Goal: Transaction & Acquisition: Download file/media

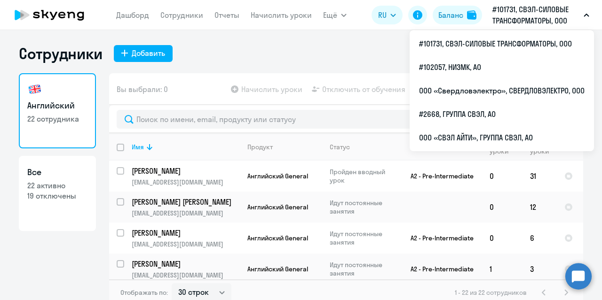
select select "30"
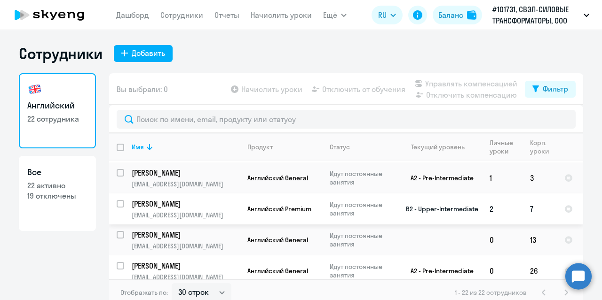
scroll to position [94, 0]
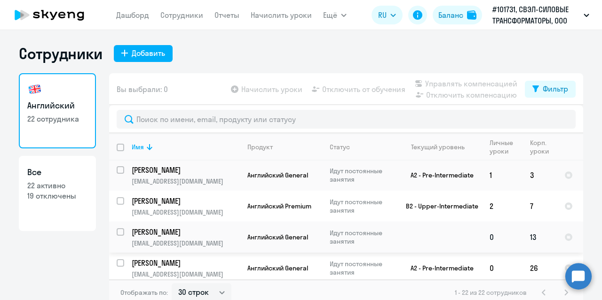
click at [182, 232] on p "[PERSON_NAME]" at bounding box center [185, 232] width 106 height 10
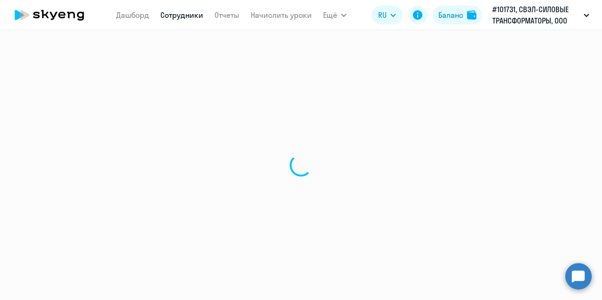
select select "english"
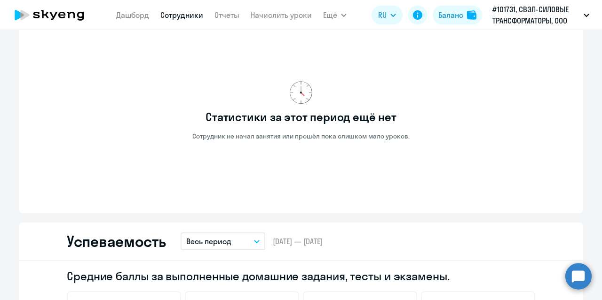
scroll to position [705, 0]
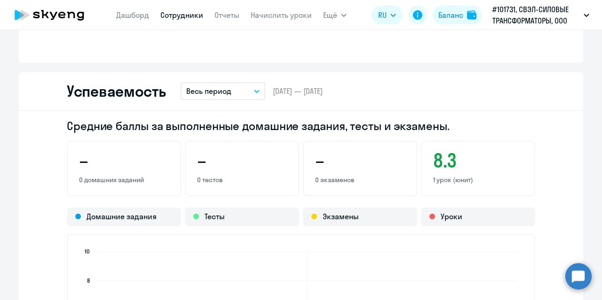
click at [254, 92] on icon "button" at bounding box center [256, 91] width 5 height 2
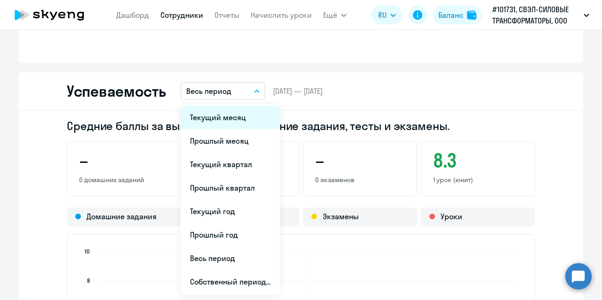
click at [238, 119] on li "Текущий месяц" at bounding box center [229, 118] width 99 height 24
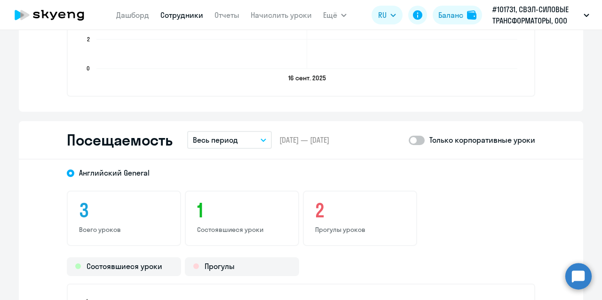
scroll to position [1081, 0]
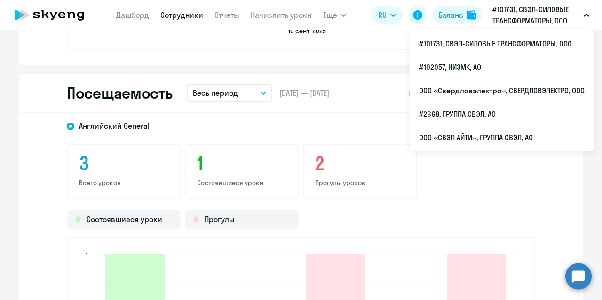
click at [526, 21] on p "#101731, СВЭЛ-СИЛОВЫЕ ТРАНСФОРМАТОРЫ, ООО" at bounding box center [535, 15] width 87 height 23
click at [544, 15] on p "#101731, СВЭЛ-СИЛОВЫЕ ТРАНСФОРМАТОРЫ, ООО" at bounding box center [535, 15] width 87 height 23
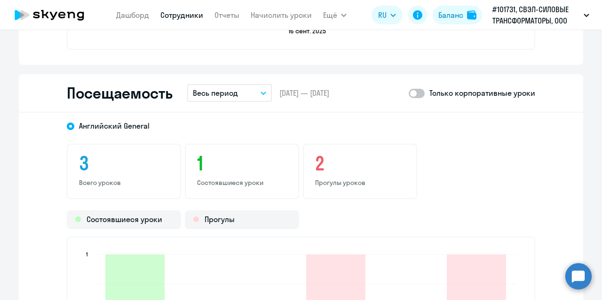
click at [570, 15] on p "#101731, СВЭЛ-СИЛОВЫЕ ТРАНСФОРМАТОРЫ, ООО" at bounding box center [535, 15] width 87 height 23
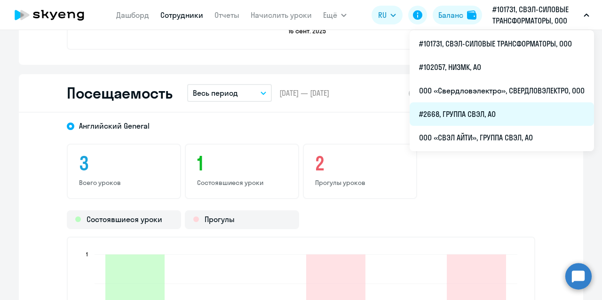
click at [474, 118] on li "#2668, ГРУППА СВЭЛ, АО" at bounding box center [501, 114] width 184 height 24
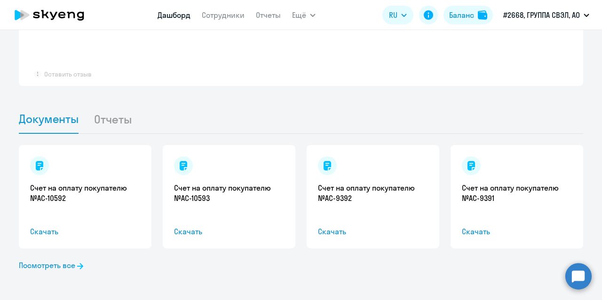
scroll to position [665, 0]
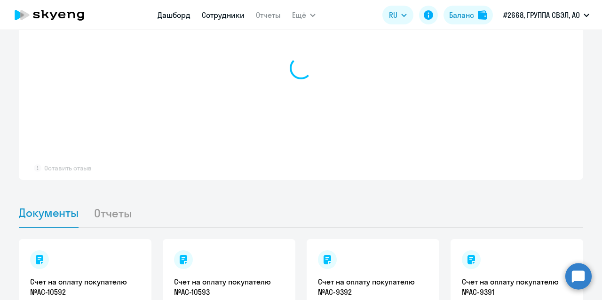
click at [212, 19] on link "Сотрудники" at bounding box center [223, 14] width 43 height 9
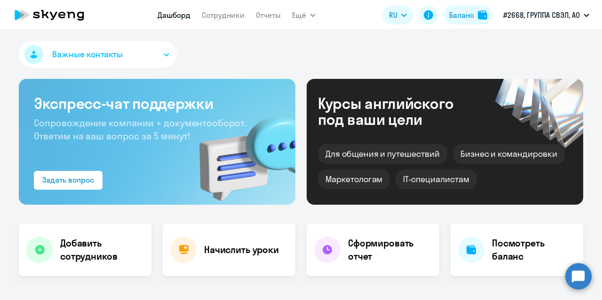
select select "30"
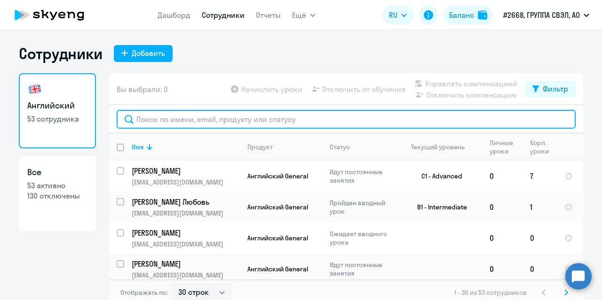
click at [169, 116] on input "text" at bounding box center [346, 119] width 459 height 19
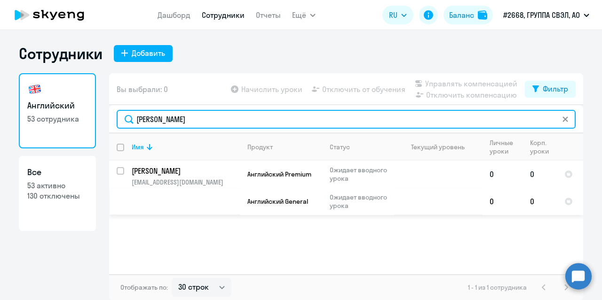
type input "Дмитренко"
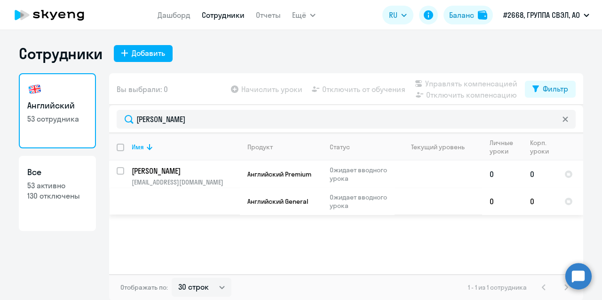
click at [165, 183] on p "venera_gold@mail.ru" at bounding box center [186, 182] width 108 height 8
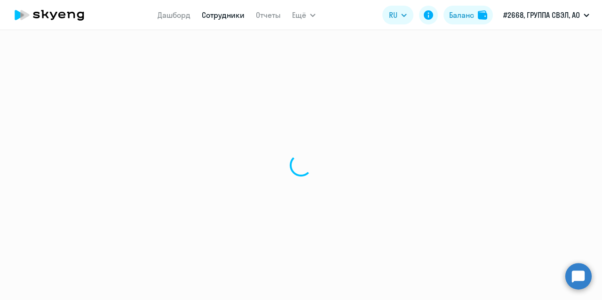
select select "english"
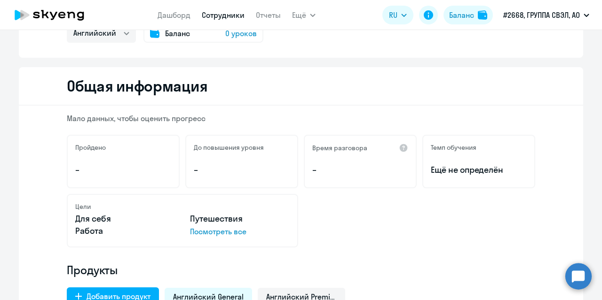
scroll to position [47, 0]
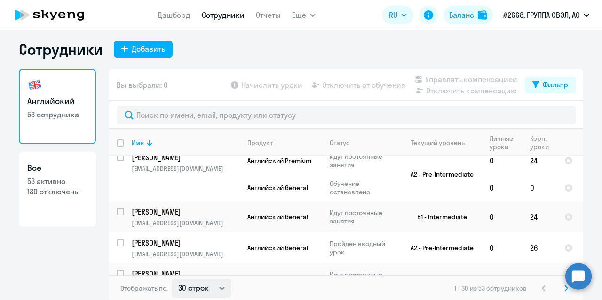
scroll to position [6, 0]
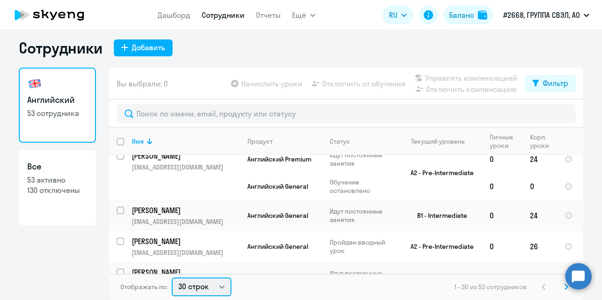
click at [215, 289] on select "30 строк 50 строк 100 строк" at bounding box center [202, 287] width 60 height 19
click at [172, 278] on select "30 строк 50 строк 100 строк" at bounding box center [202, 287] width 60 height 19
click at [206, 289] on select "30 строк 50 строк 100 строк" at bounding box center [202, 287] width 60 height 19
select select "100"
click at [172, 278] on select "30 строк 50 строк 100 строк" at bounding box center [202, 287] width 60 height 19
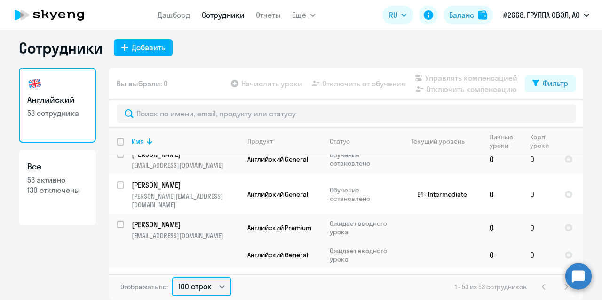
scroll to position [1363, 0]
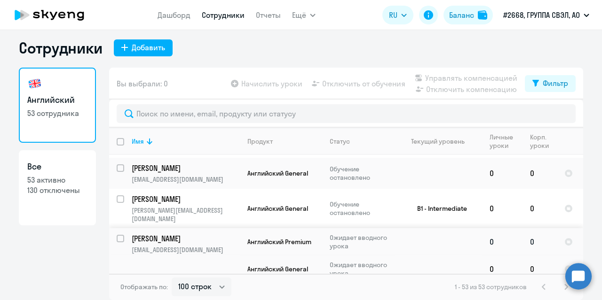
click at [119, 235] on input "select row 22337758" at bounding box center [126, 244] width 19 height 19
checkbox input "true"
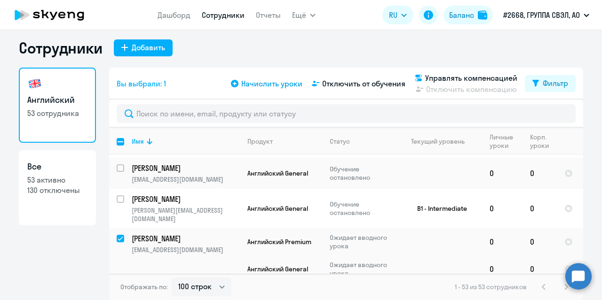
click at [244, 85] on span "Начислить уроки" at bounding box center [271, 83] width 61 height 11
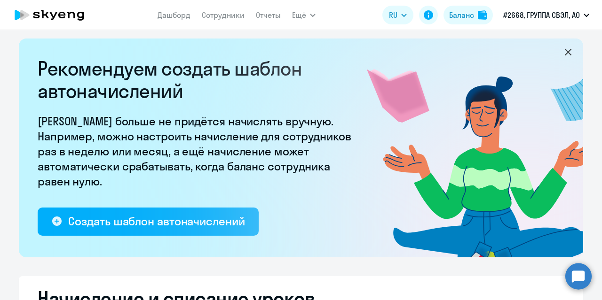
select select "10"
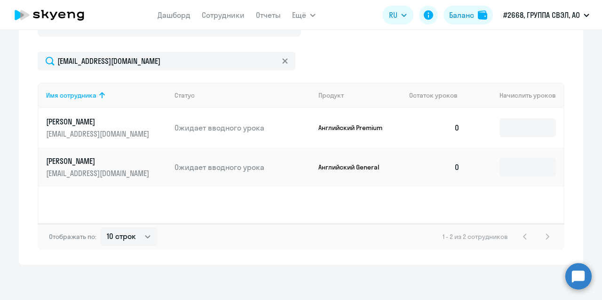
scroll to position [390, 0]
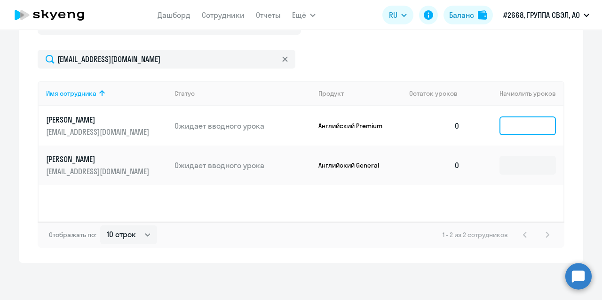
click at [506, 127] on input at bounding box center [527, 126] width 56 height 19
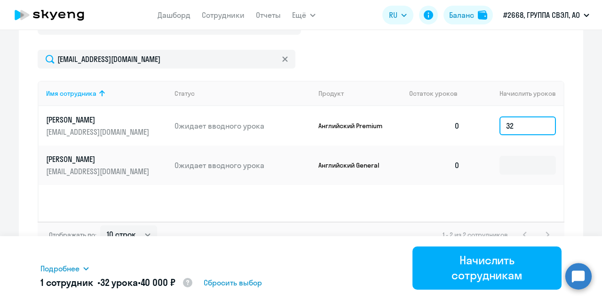
type input "32"
drag, startPoint x: 512, startPoint y: 125, endPoint x: 491, endPoint y: 125, distance: 21.6
click at [491, 125] on td "32" at bounding box center [515, 125] width 96 height 39
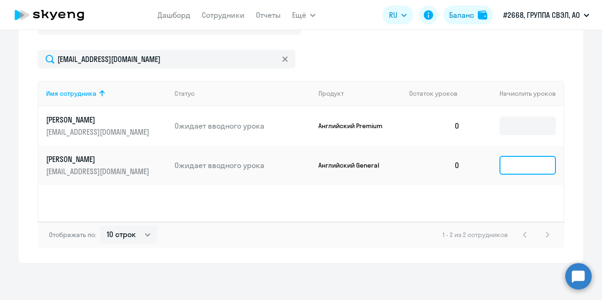
click at [510, 161] on input at bounding box center [527, 165] width 56 height 19
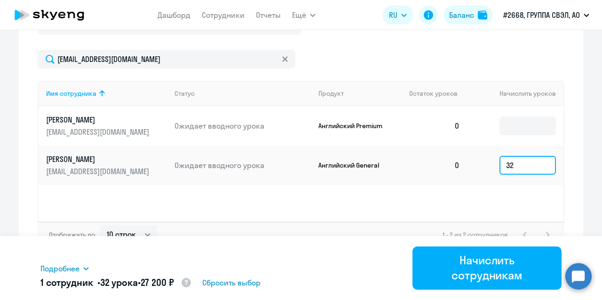
type input "32"
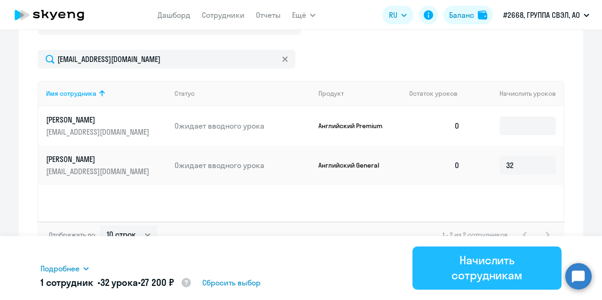
click at [489, 258] on div "Начислить сотрудникам" at bounding box center [486, 268] width 123 height 30
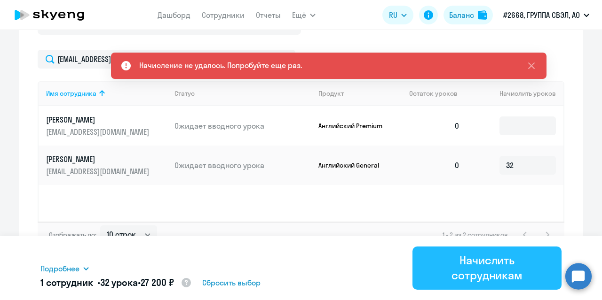
click at [446, 262] on div "Начислить сотрудникам" at bounding box center [486, 268] width 123 height 30
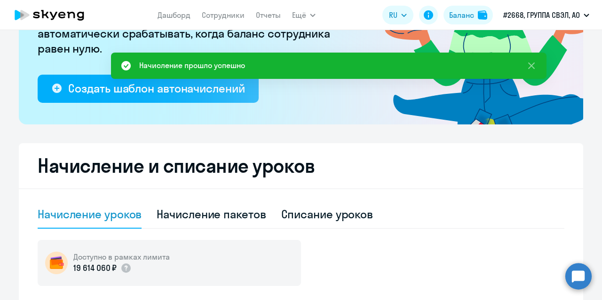
scroll to position [108, 0]
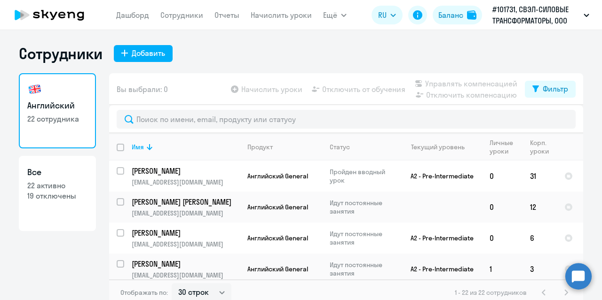
select select "30"
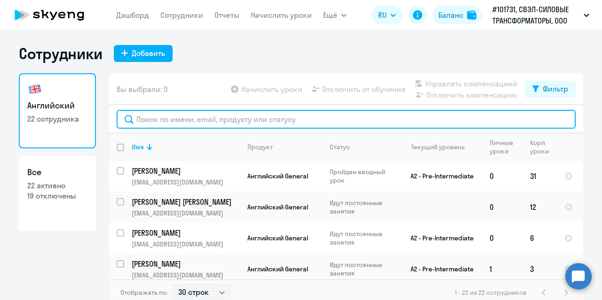
click at [205, 122] on input "text" at bounding box center [346, 119] width 459 height 19
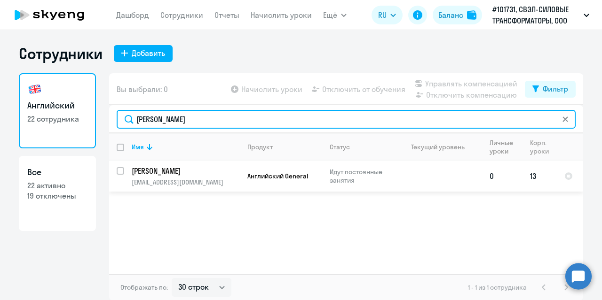
type input "Трошков"
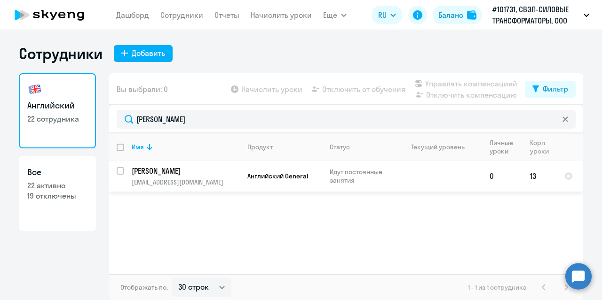
click at [206, 171] on p "[PERSON_NAME]" at bounding box center [185, 171] width 106 height 10
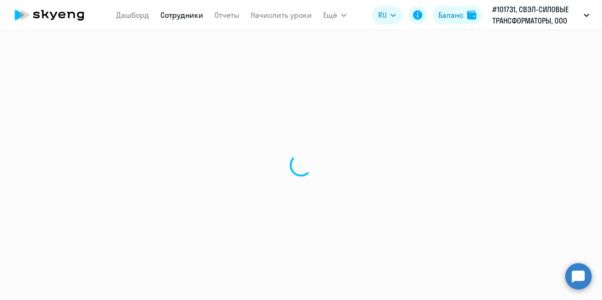
select select "english"
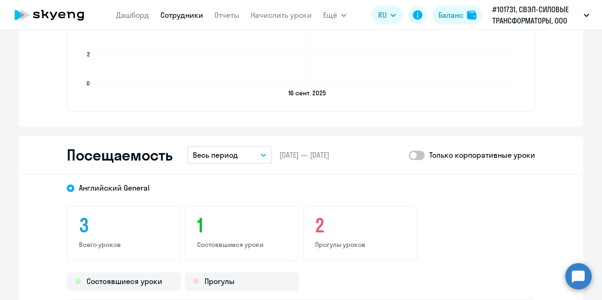
scroll to position [1034, 0]
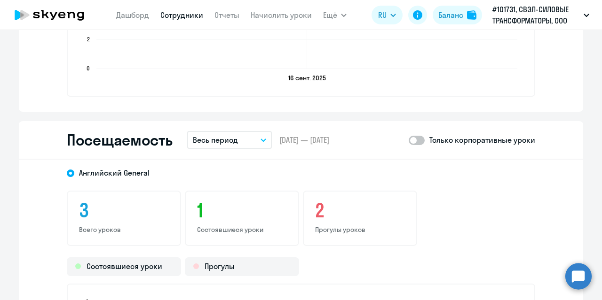
click at [260, 140] on icon "button" at bounding box center [263, 140] width 6 height 3
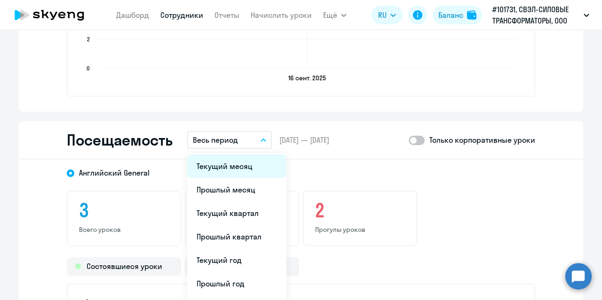
click at [233, 172] on li "Текущий месяц" at bounding box center [236, 167] width 99 height 24
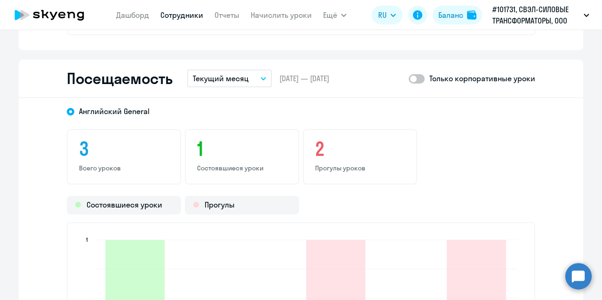
scroll to position [1081, 0]
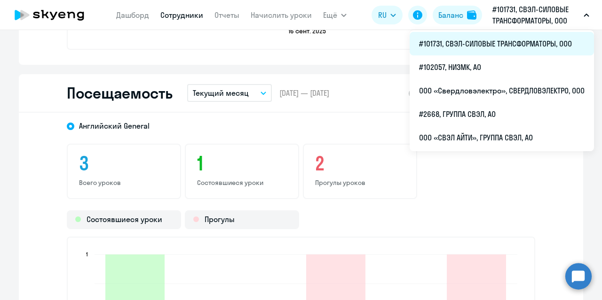
click at [494, 44] on li "#101731, СВЭЛ-СИЛОВЫЕ ТРАНСФОРМАТОРЫ, ООО" at bounding box center [501, 44] width 184 height 24
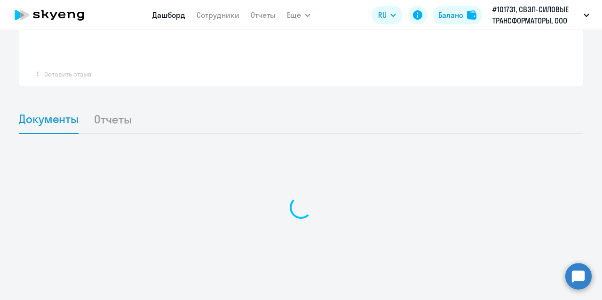
scroll to position [759, 0]
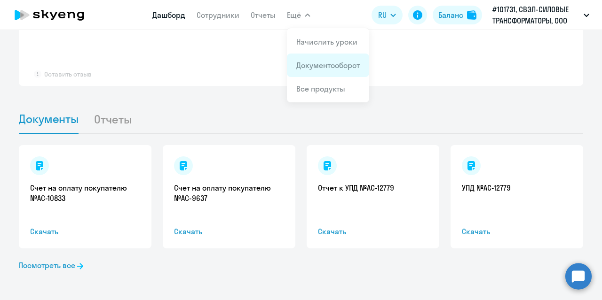
click at [312, 63] on link "Документооборот" at bounding box center [327, 65] width 63 height 9
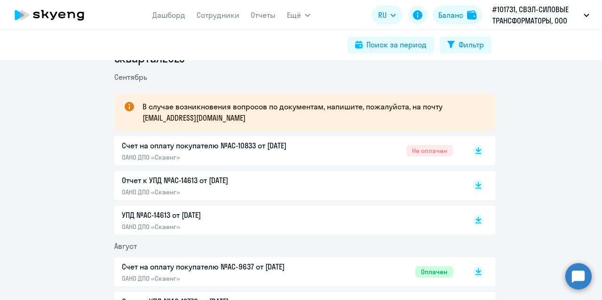
scroll to position [47, 0]
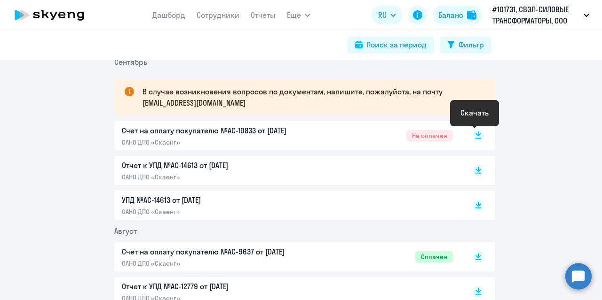
click at [476, 134] on icon at bounding box center [478, 134] width 6 height 5
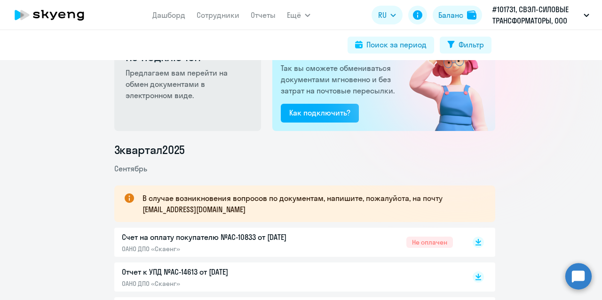
scroll to position [154, 0]
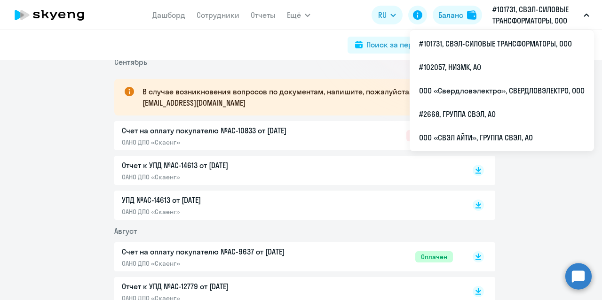
click at [533, 15] on p "#101731, СВЭЛ-СИЛОВЫЕ ТРАНСФОРМАТОРЫ, ООО" at bounding box center [535, 15] width 87 height 23
click at [525, 19] on p "#101731, СВЭЛ-СИЛОВЫЕ ТРАНСФОРМАТОРЫ, ООО" at bounding box center [535, 15] width 87 height 23
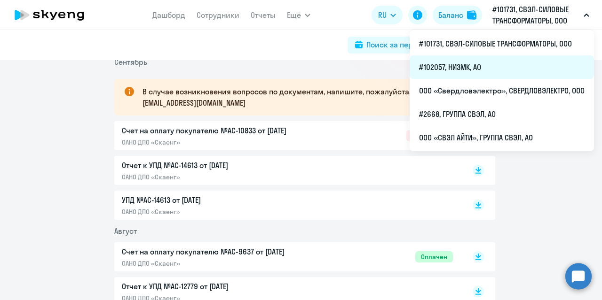
click at [464, 68] on li "#102057, НИЗМК, АО" at bounding box center [501, 67] width 184 height 24
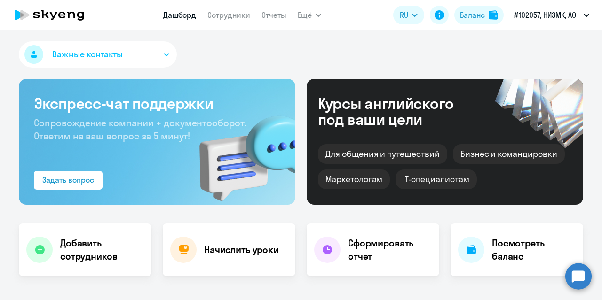
select select "30"
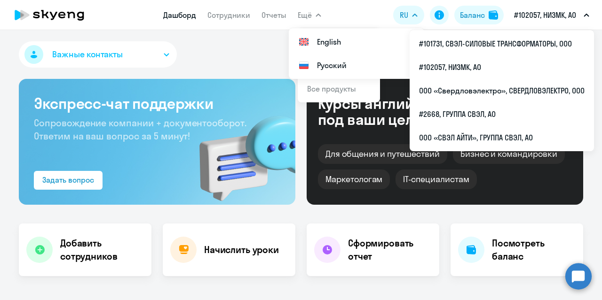
click at [316, 17] on button "Ещё" at bounding box center [310, 15] width 24 height 19
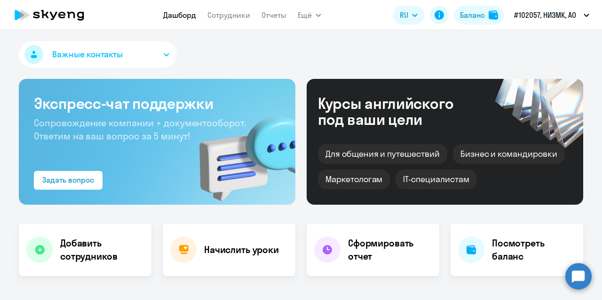
click at [308, 15] on span "Ещё" at bounding box center [305, 14] width 14 height 11
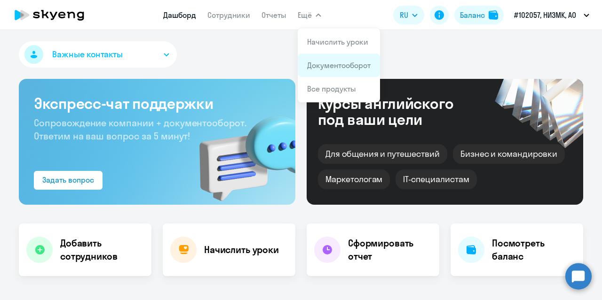
click at [333, 63] on link "Документооборот" at bounding box center [338, 65] width 63 height 9
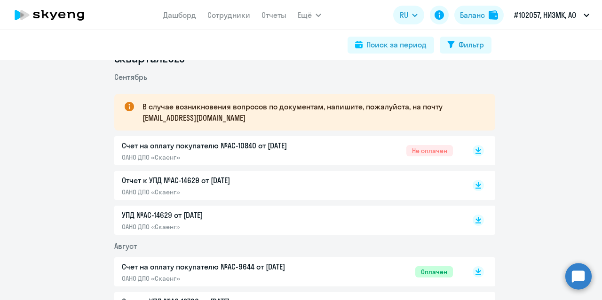
scroll to position [47, 0]
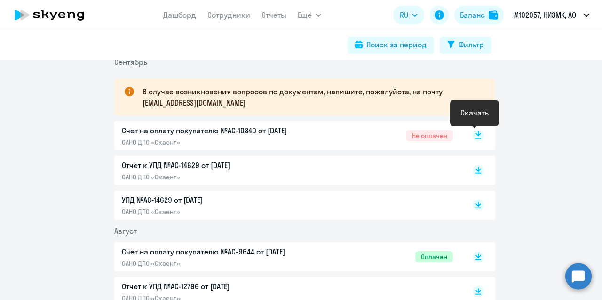
click at [475, 134] on icon at bounding box center [478, 134] width 6 height 5
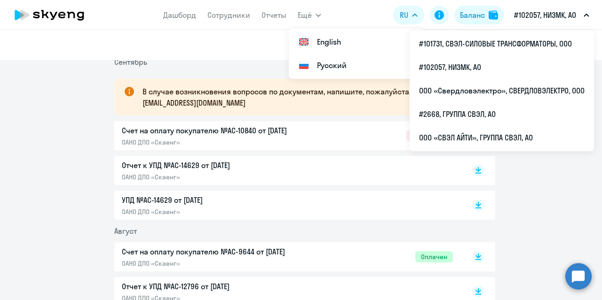
click at [534, 15] on p "#102057, НИЗМК, АО" at bounding box center [545, 14] width 62 height 11
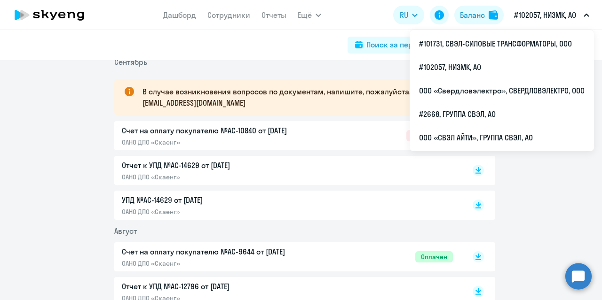
click at [549, 16] on p "#102057, НИЗМК, АО" at bounding box center [545, 14] width 62 height 11
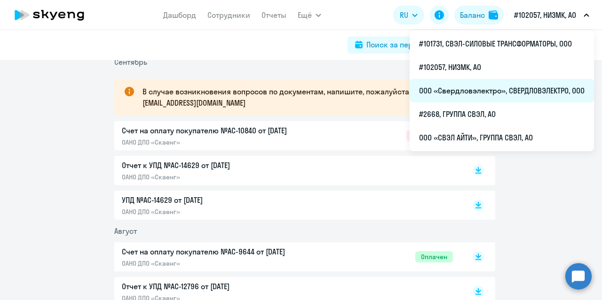
click at [509, 92] on li "ООО «Свердловэлектро», СВЕРДЛОВЭЛЕКТРО, ООО" at bounding box center [501, 91] width 184 height 24
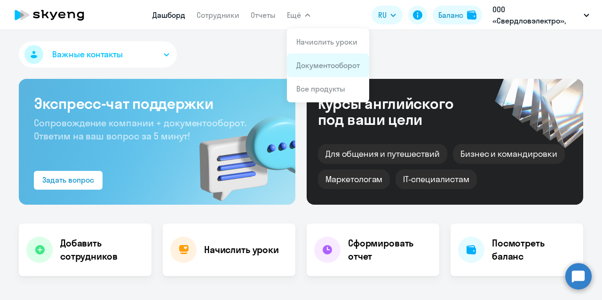
click at [319, 66] on link "Документооборот" at bounding box center [327, 65] width 63 height 9
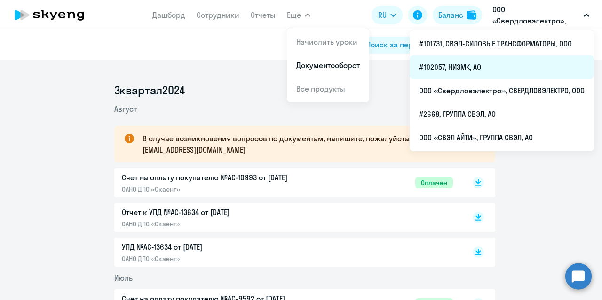
click at [467, 65] on li "#102057, НИЗМК, АО" at bounding box center [501, 67] width 184 height 24
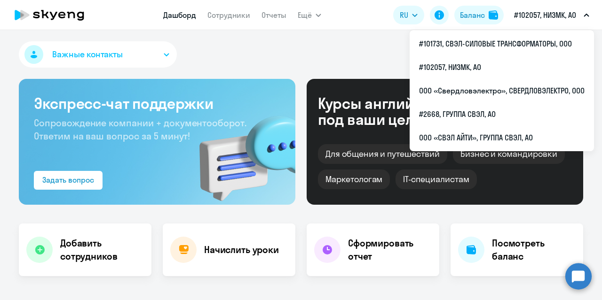
click at [564, 16] on p "#102057, НИЗМК, АО" at bounding box center [545, 14] width 62 height 11
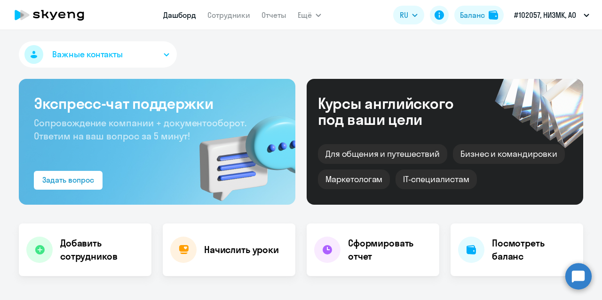
select select "30"
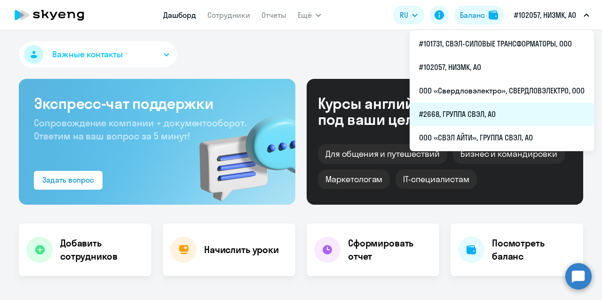
click at [491, 111] on li "#2668, ГРУППА СВЭЛ, АО" at bounding box center [501, 114] width 184 height 24
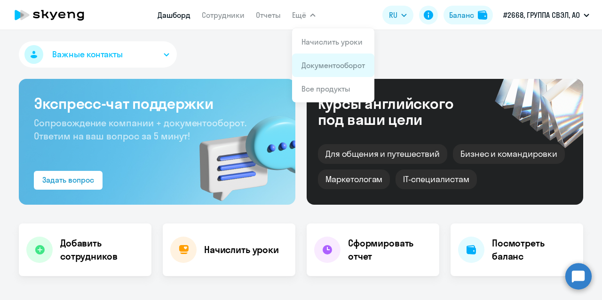
click at [323, 64] on link "Документооборот" at bounding box center [332, 65] width 63 height 9
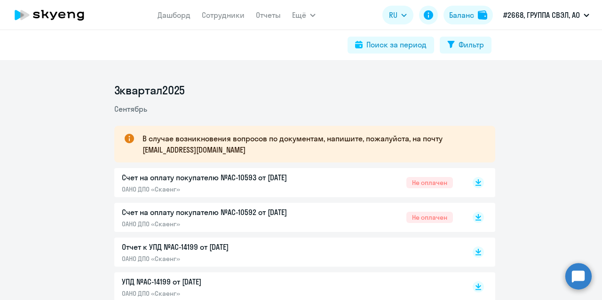
scroll to position [47, 0]
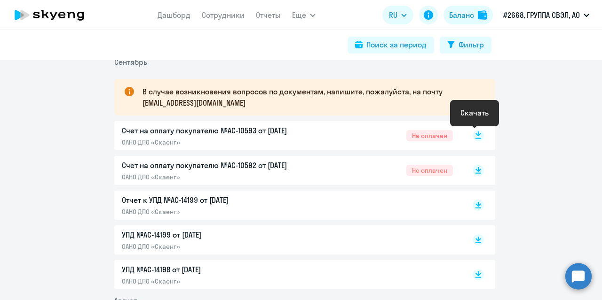
click at [475, 135] on icon at bounding box center [478, 134] width 6 height 5
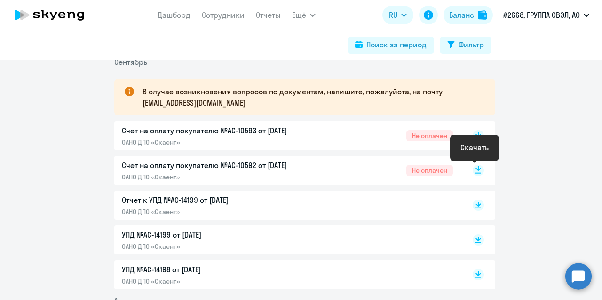
scroll to position [154, 0]
click at [473, 171] on rect at bounding box center [477, 170] width 11 height 11
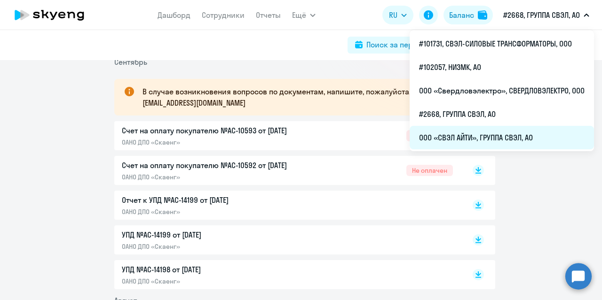
click at [494, 136] on li "ООО «СВЭЛ АЙТИ», ГРУППА СВЭЛ, АО" at bounding box center [501, 138] width 184 height 24
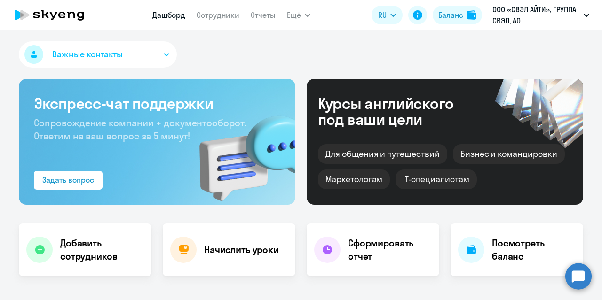
scroll to position [47, 0]
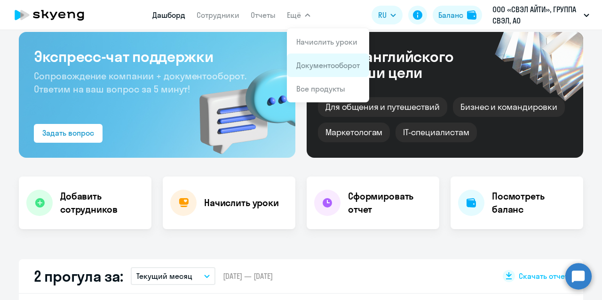
click at [315, 68] on link "Документооборот" at bounding box center [327, 65] width 63 height 9
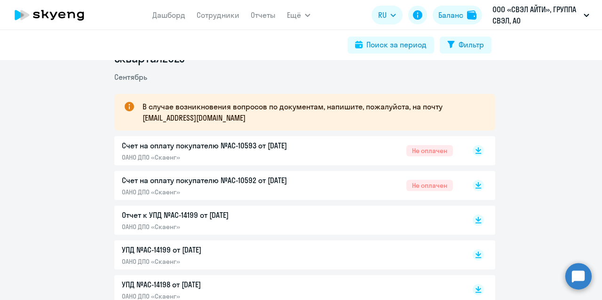
scroll to position [47, 0]
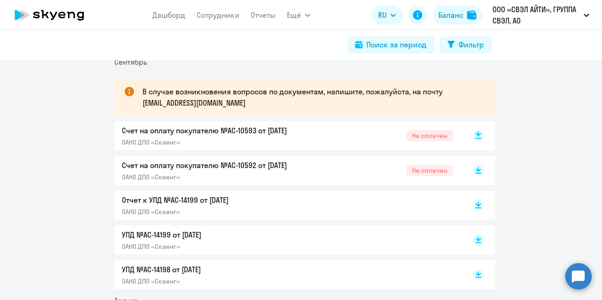
click at [473, 137] on rect at bounding box center [477, 135] width 11 height 11
click at [473, 170] on rect at bounding box center [477, 170] width 11 height 11
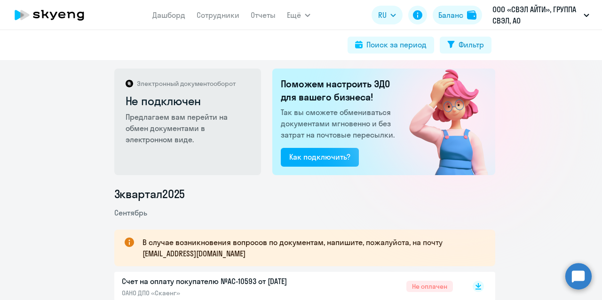
scroll to position [0, 0]
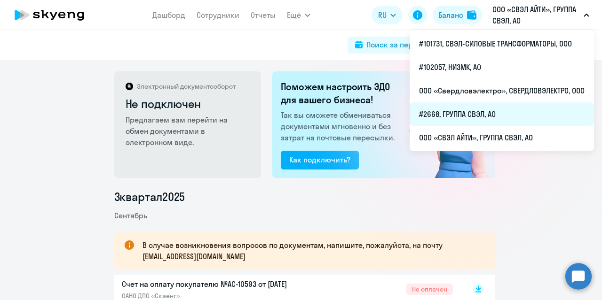
click at [475, 111] on li "#2668, ГРУППА СВЭЛ, АО" at bounding box center [501, 114] width 184 height 24
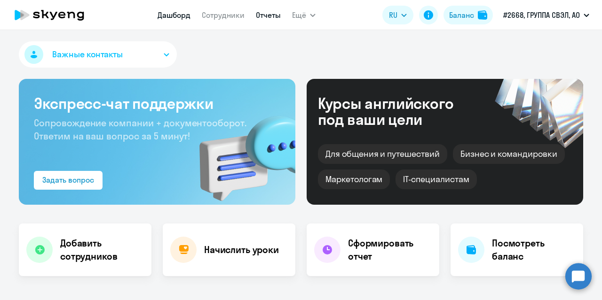
click at [271, 17] on link "Отчеты" at bounding box center [268, 14] width 25 height 9
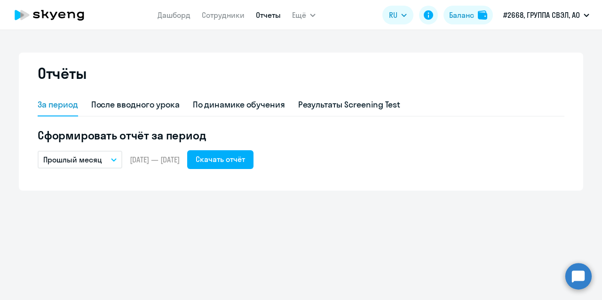
click at [118, 160] on button "Прошлый месяц" at bounding box center [80, 160] width 85 height 18
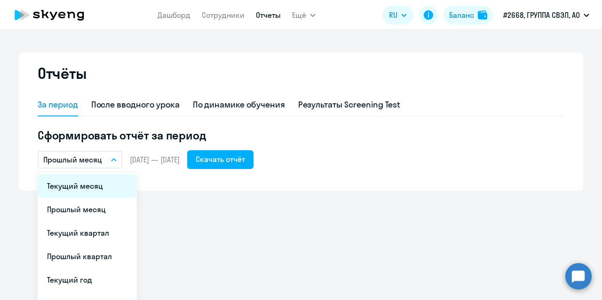
click at [94, 188] on li "Текущий месяц" at bounding box center [87, 186] width 99 height 24
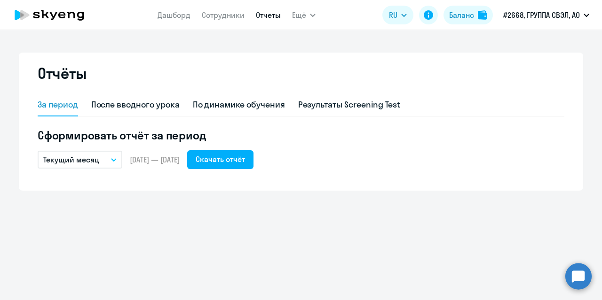
click at [109, 158] on button "Текущий месяц" at bounding box center [80, 160] width 85 height 18
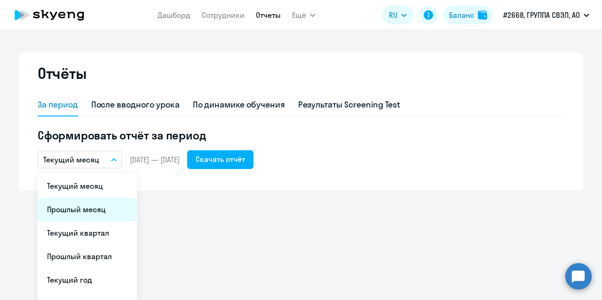
click at [86, 211] on li "Прошлый месяц" at bounding box center [87, 210] width 99 height 24
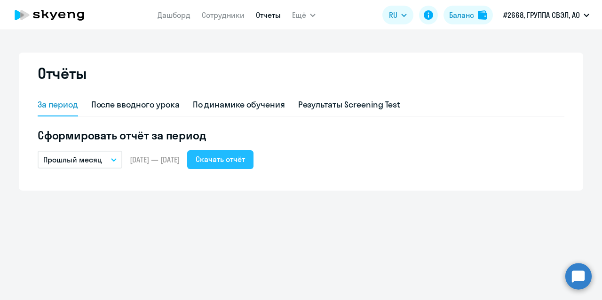
click at [238, 162] on div "Скачать отчёт" at bounding box center [220, 159] width 49 height 11
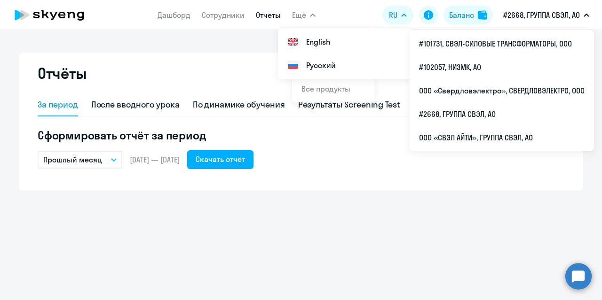
click at [525, 16] on p "#2668, ГРУППА СВЭЛ, АО" at bounding box center [541, 14] width 77 height 11
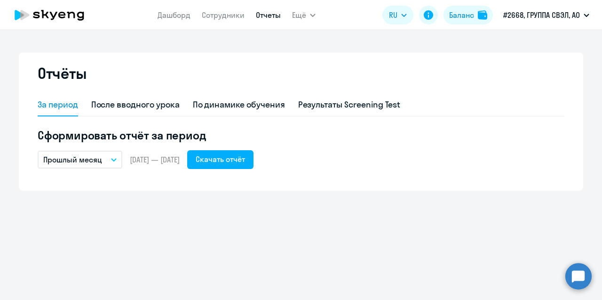
click at [526, 16] on p "#2668, ГРУППА СВЭЛ, АО" at bounding box center [541, 14] width 77 height 11
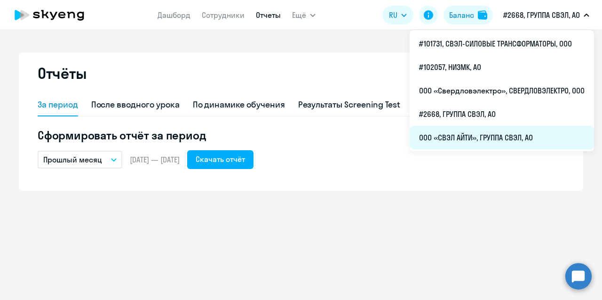
click at [478, 135] on li "ООО «СВЭЛ АЙТИ», ГРУППА СВЭЛ, АО" at bounding box center [501, 138] width 184 height 24
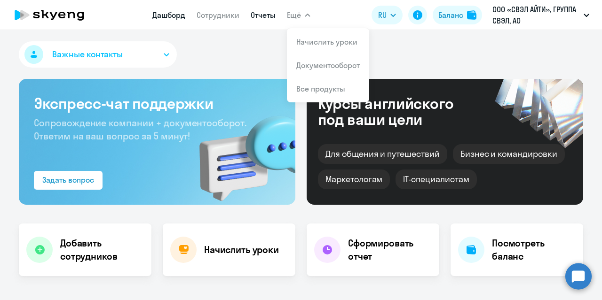
click at [265, 16] on link "Отчеты" at bounding box center [263, 14] width 25 height 9
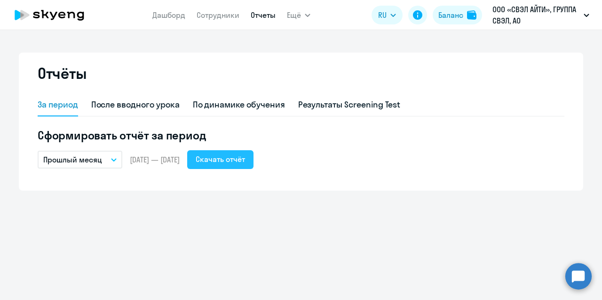
click at [243, 162] on div "Скачать отчёт" at bounding box center [220, 159] width 49 height 11
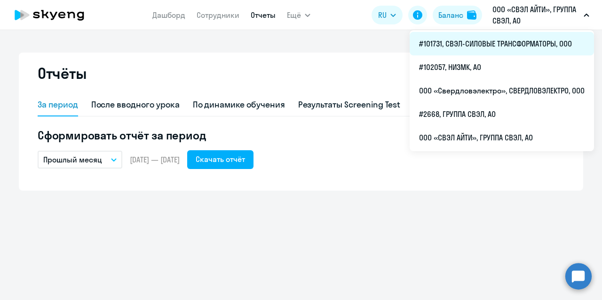
click at [513, 46] on li "#101731, СВЭЛ-СИЛОВЫЕ ТРАНСФОРМАТОРЫ, ООО" at bounding box center [501, 44] width 184 height 24
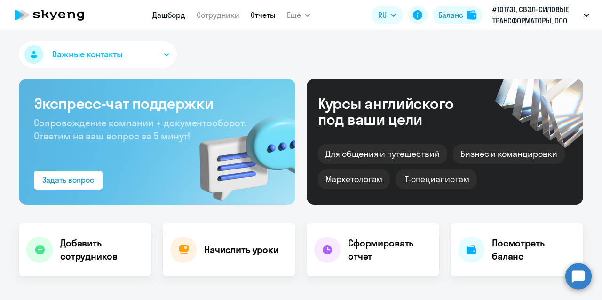
click at [255, 14] on link "Отчеты" at bounding box center [263, 14] width 25 height 9
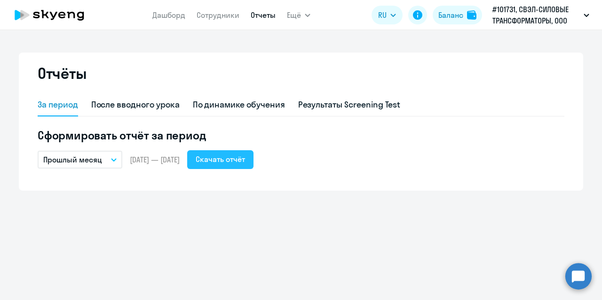
click at [236, 160] on div "Скачать отчёт" at bounding box center [220, 159] width 49 height 11
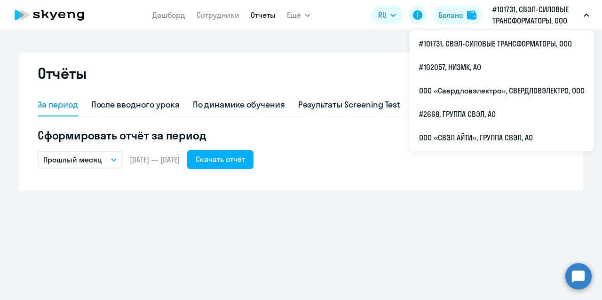
click at [569, 16] on p "#101731, СВЭЛ-СИЛОВЫЕ ТРАНСФОРМАТОРЫ, ООО" at bounding box center [535, 15] width 87 height 23
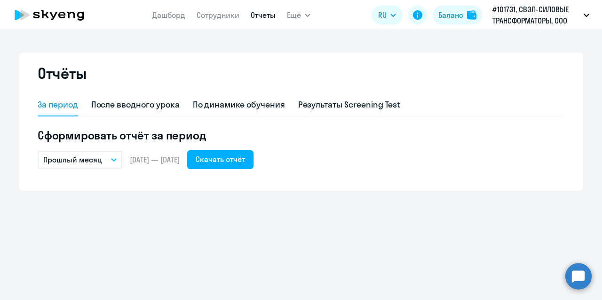
click at [558, 15] on p "#101731, СВЭЛ-СИЛОВЫЕ ТРАНСФОРМАТОРЫ, ООО" at bounding box center [535, 15] width 87 height 23
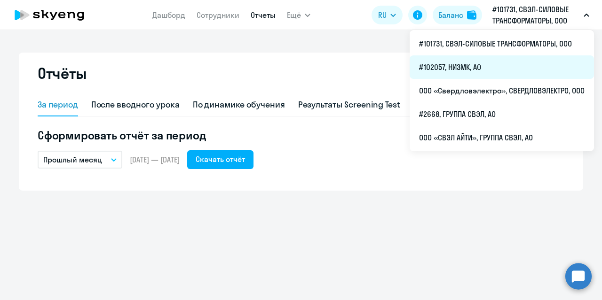
click at [469, 65] on li "#102057, НИЗМК, АО" at bounding box center [501, 67] width 184 height 24
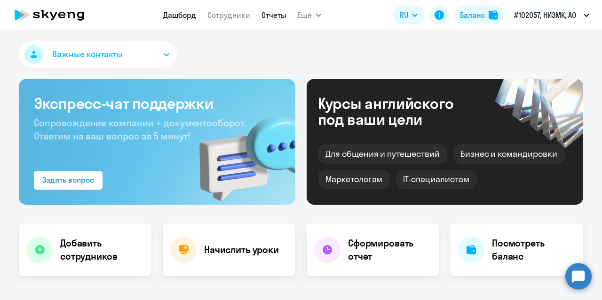
click at [284, 13] on link "Отчеты" at bounding box center [273, 14] width 25 height 9
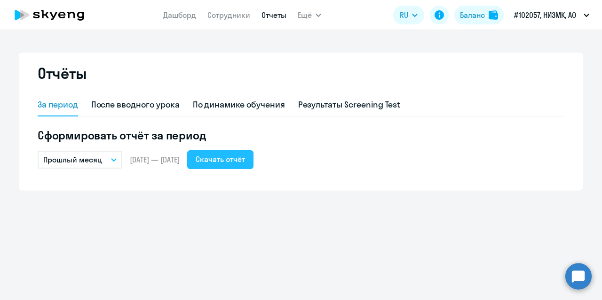
click at [227, 158] on div "Скачать отчёт" at bounding box center [220, 159] width 49 height 11
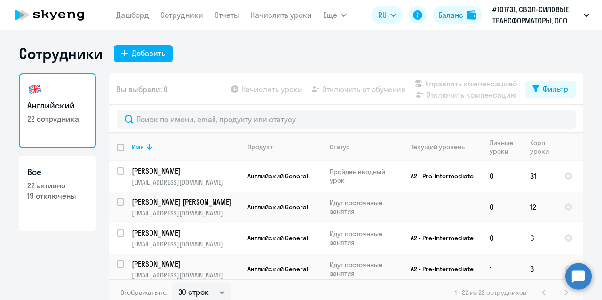
select select "30"
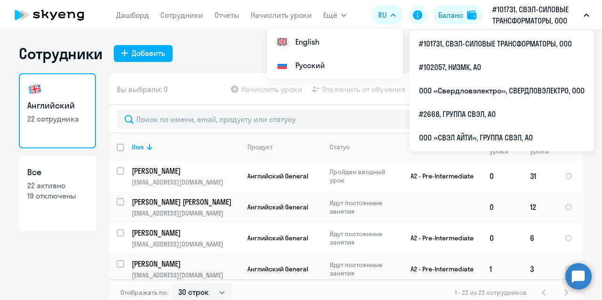
click at [516, 10] on p "#101731, СВЭЛ-СИЛОВЫЕ ТРАНСФОРМАТОРЫ, ООО" at bounding box center [535, 15] width 87 height 23
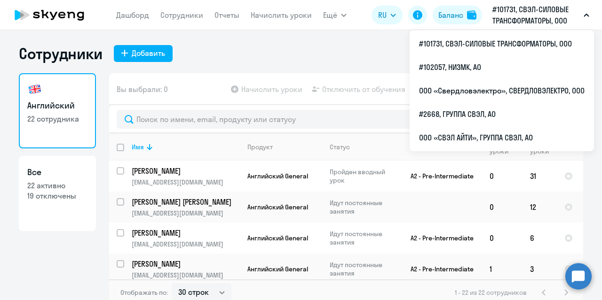
click at [542, 20] on p "#101731, СВЭЛ-СИЛОВЫЕ ТРАНСФОРМАТОРЫ, ООО" at bounding box center [535, 15] width 87 height 23
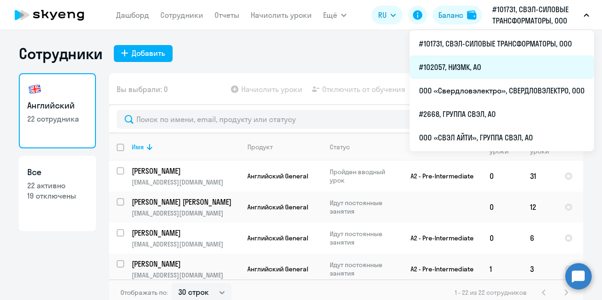
click at [466, 63] on li "#102057, НИЗМК, АО" at bounding box center [501, 67] width 184 height 24
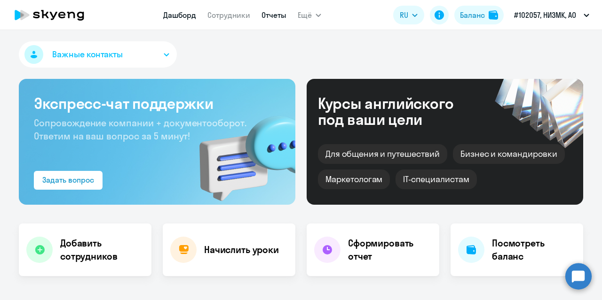
click at [272, 15] on link "Отчеты" at bounding box center [273, 14] width 25 height 9
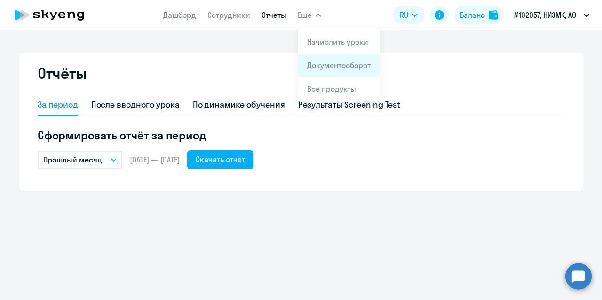
click at [323, 66] on link "Документооборот" at bounding box center [338, 65] width 63 height 9
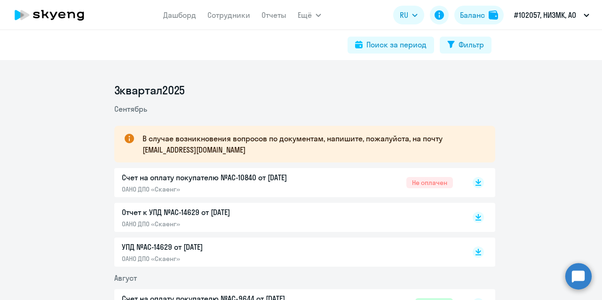
scroll to position [47, 0]
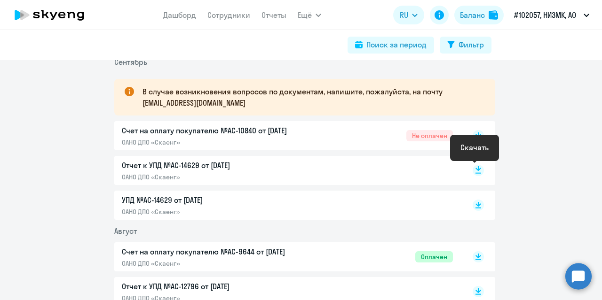
click at [475, 168] on icon at bounding box center [478, 168] width 6 height 5
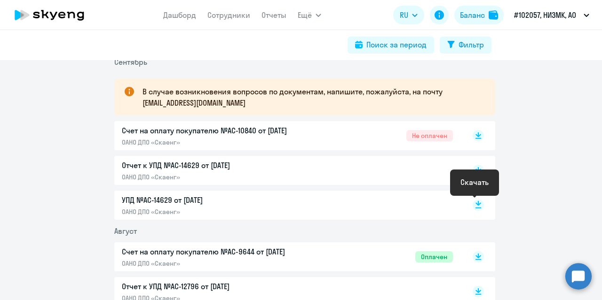
click at [475, 201] on rect at bounding box center [477, 205] width 11 height 11
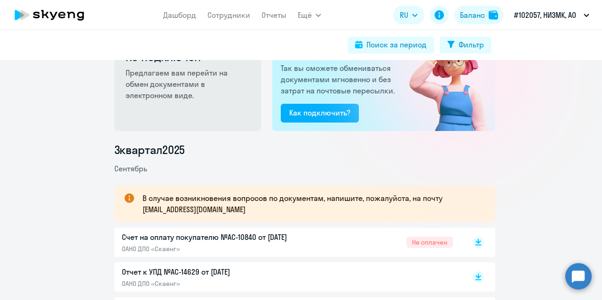
scroll to position [154, 0]
